Goal: Task Accomplishment & Management: Manage account settings

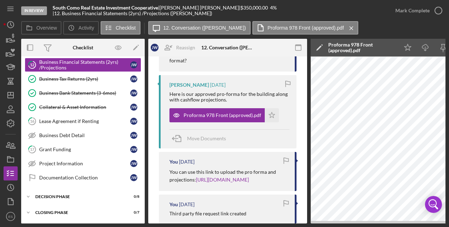
scroll to position [463, 0]
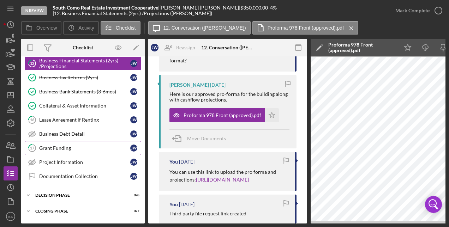
click at [65, 148] on div "Grant Funding" at bounding box center [84, 148] width 91 height 6
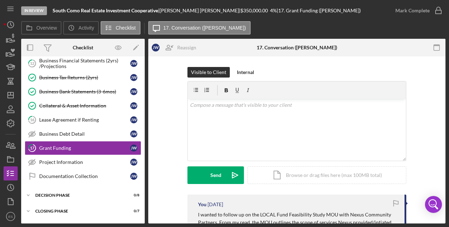
click at [173, 130] on div "Visible to Client Internal v Color teal Color pink Remove color Add row above A…" at bounding box center [297, 131] width 276 height 128
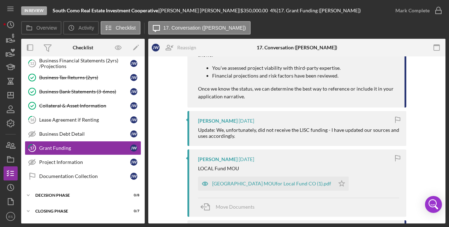
scroll to position [339, 0]
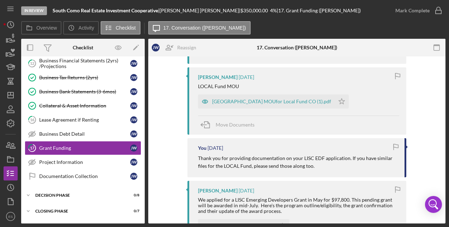
drag, startPoint x: 145, startPoint y: 186, endPoint x: 144, endPoint y: 170, distance: 16.6
click at [144, 170] on div "Overview Internal Workflow Stage In Review Icon/Dropdown Arrow Archive (can una…" at bounding box center [233, 131] width 424 height 185
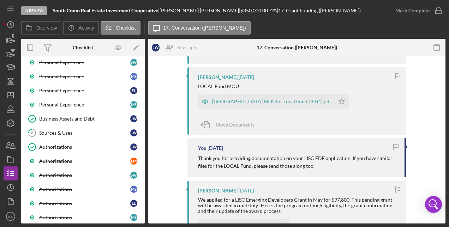
scroll to position [212, 0]
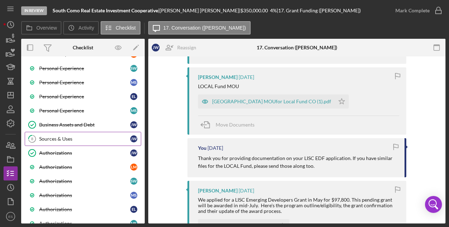
click at [77, 138] on div "Sources & Uses" at bounding box center [84, 139] width 91 height 6
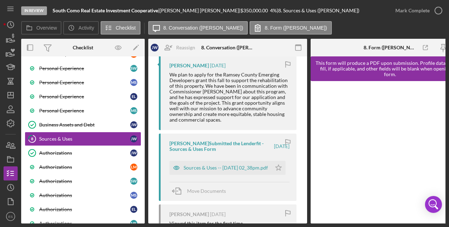
scroll to position [321, 0]
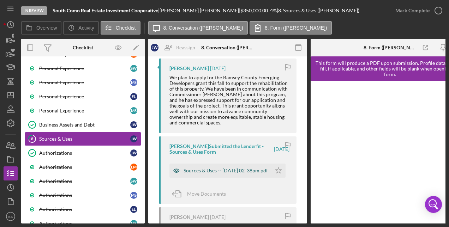
click at [245, 168] on div "Sources & Uses -- [DATE] 02_38pm.pdf" at bounding box center [226, 171] width 84 height 6
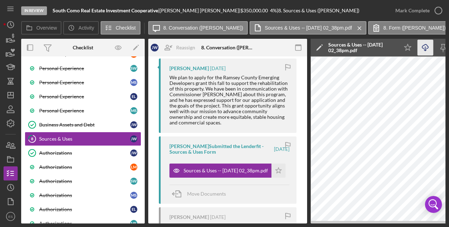
click at [427, 48] on icon "Icon/Download" at bounding box center [426, 48] width 16 height 16
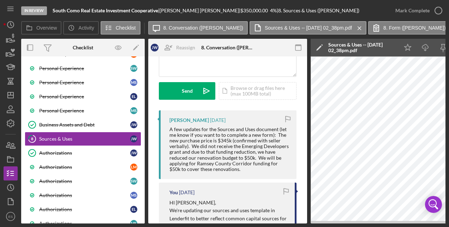
scroll to position [73, 0]
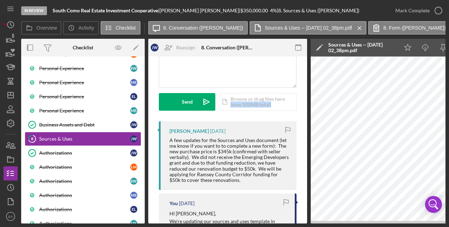
drag, startPoint x: 305, startPoint y: 93, endPoint x: 305, endPoint y: 105, distance: 11.3
click at [249, 167] on div "A few updates for the Sources and Uses document (let me know if you want to to …" at bounding box center [229, 161] width 120 height 46
